Goal: Navigation & Orientation: Understand site structure

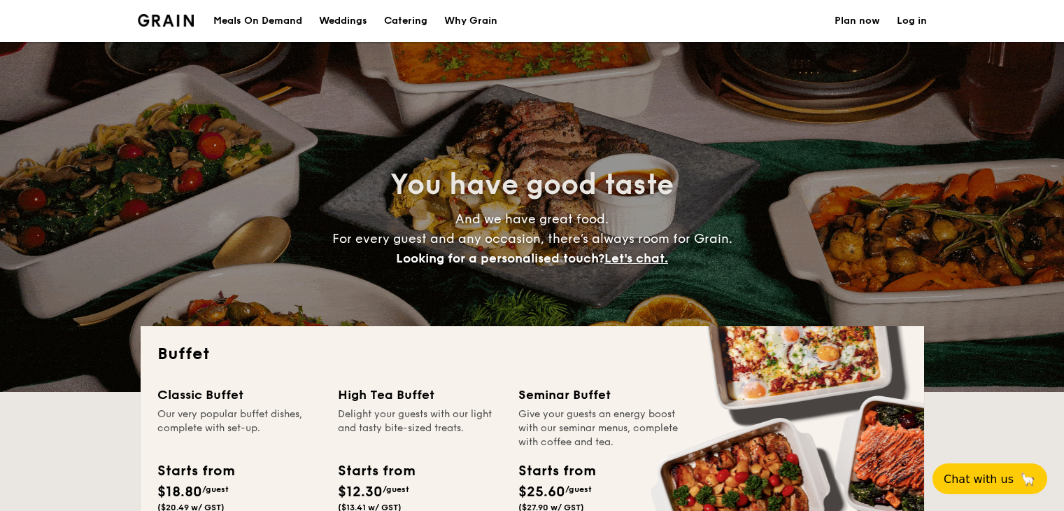
select select
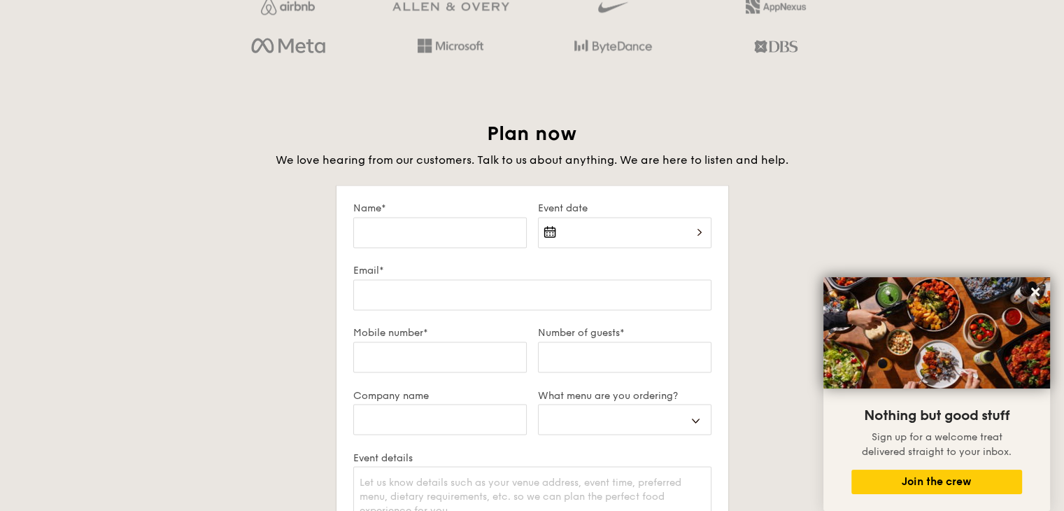
scroll to position [3000, 0]
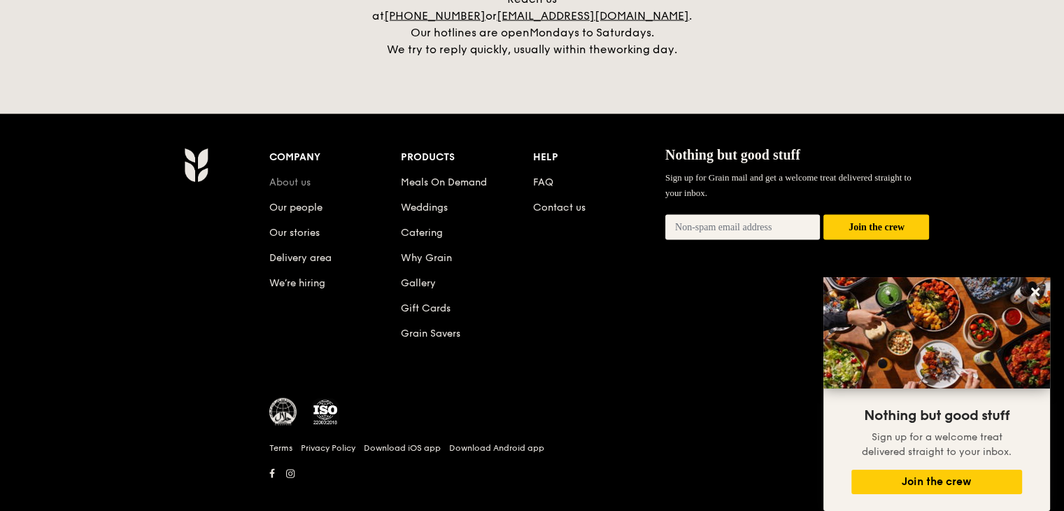
click at [290, 176] on link "About us" at bounding box center [289, 182] width 41 height 12
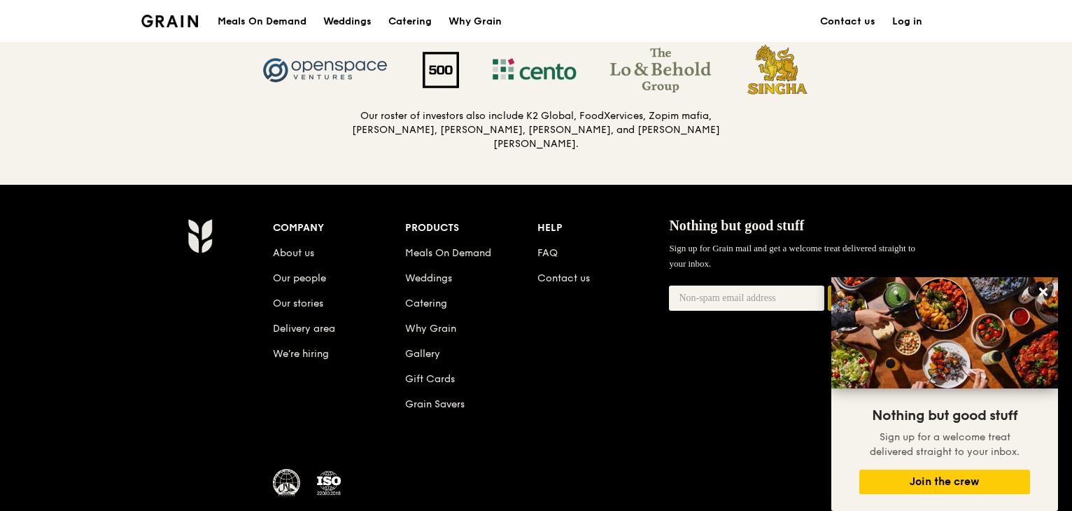
scroll to position [1510, 0]
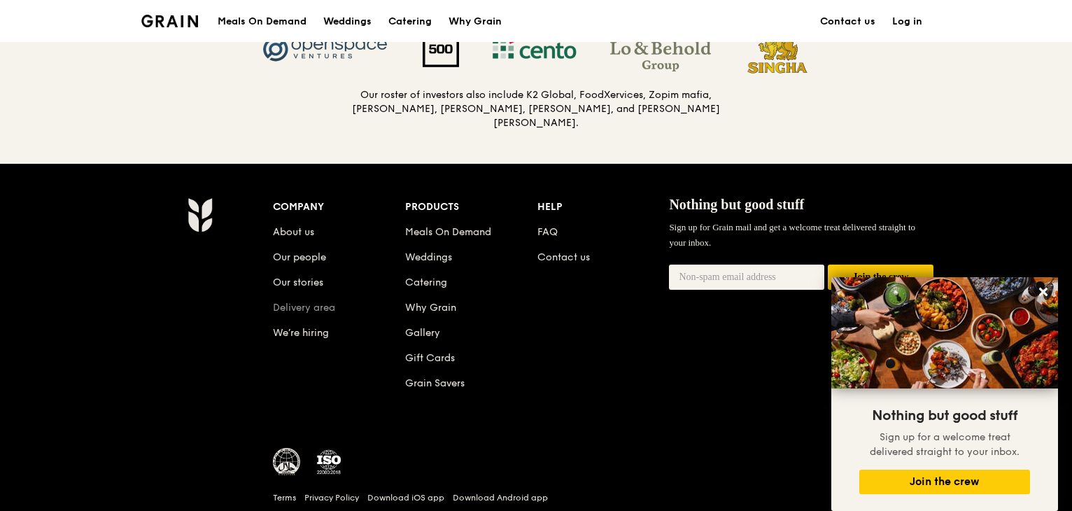
click at [311, 305] on link "Delivery area" at bounding box center [304, 308] width 62 height 12
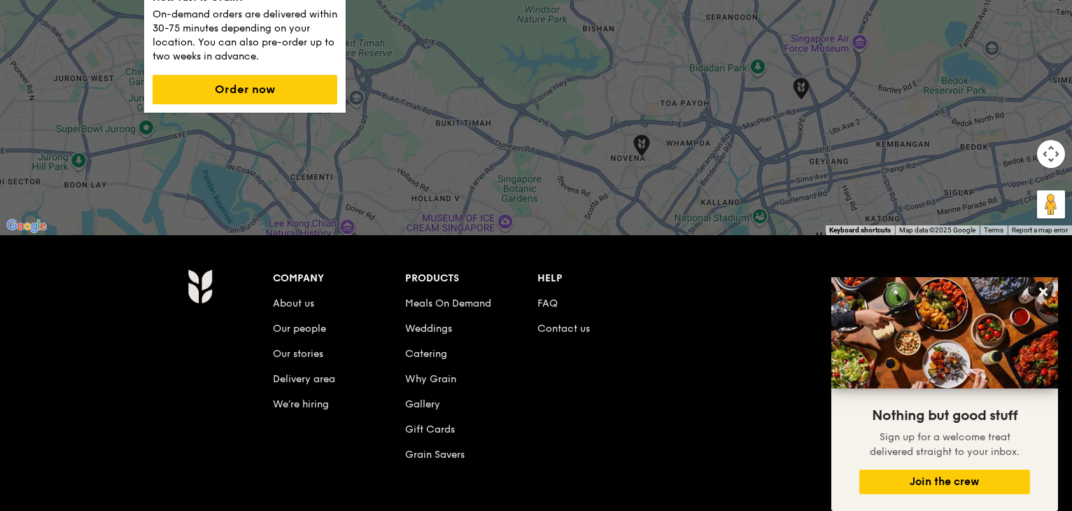
scroll to position [287, 0]
